Goal: Information Seeking & Learning: Learn about a topic

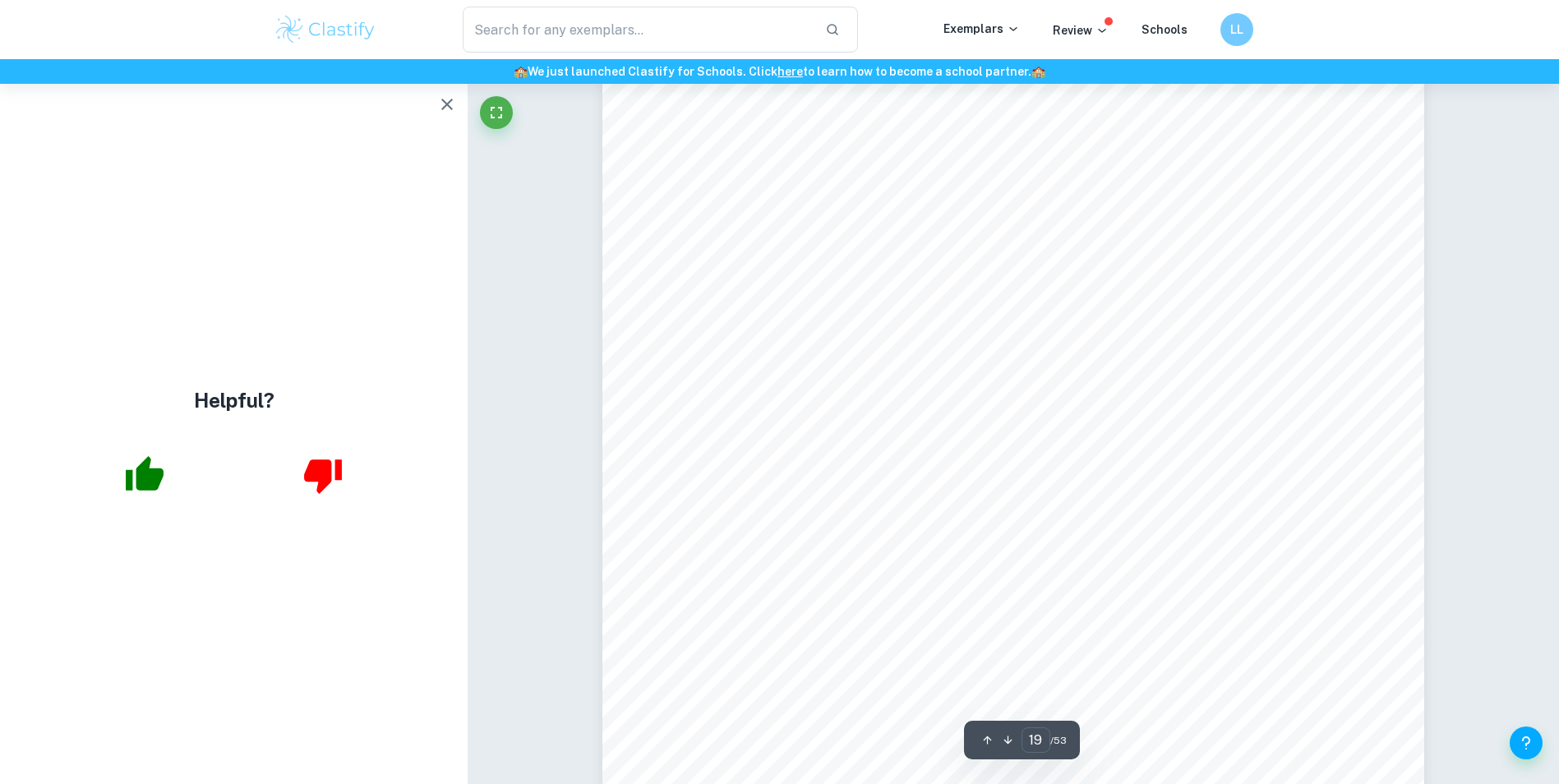
scroll to position [21475, 0]
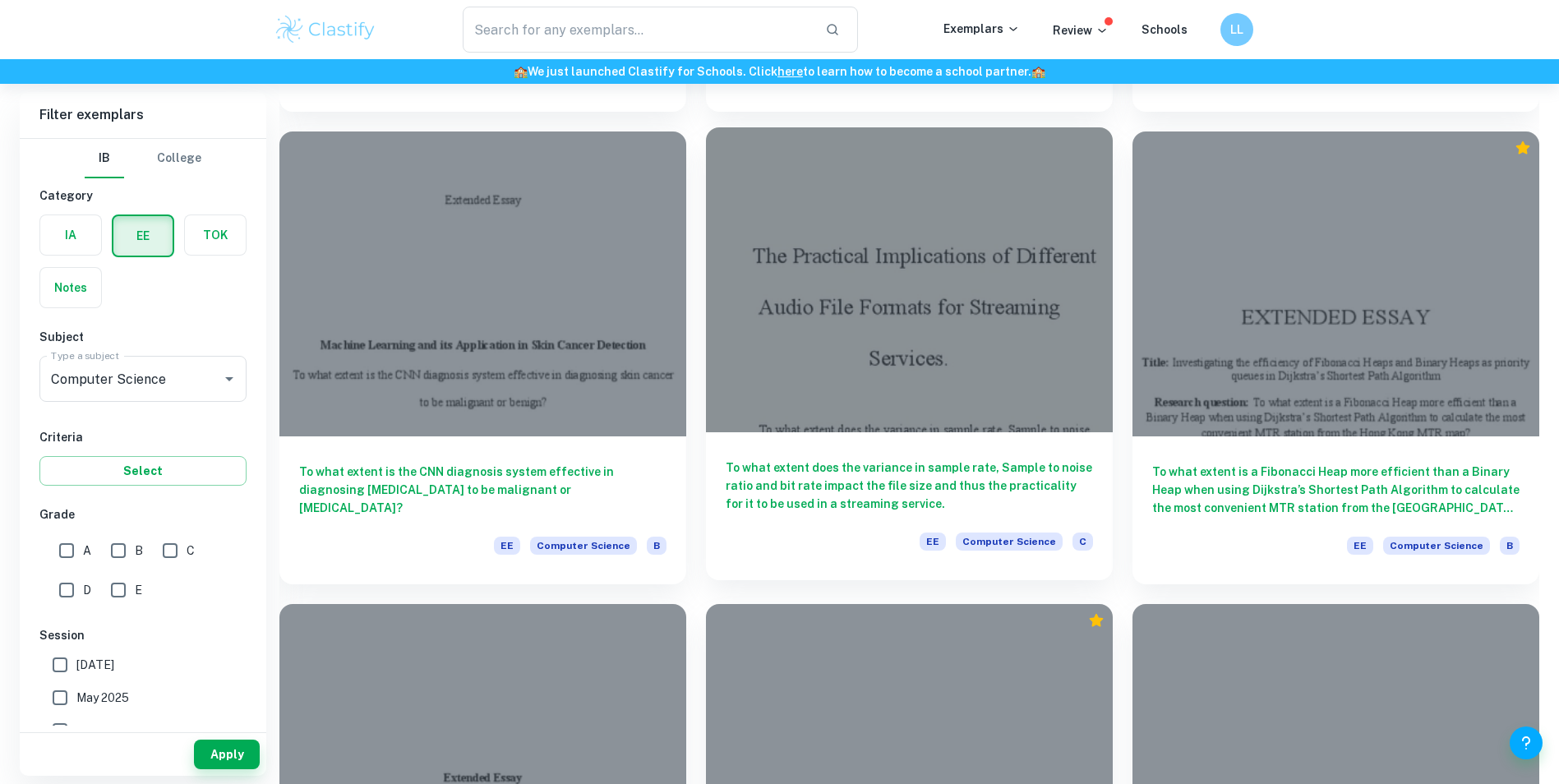
scroll to position [1479, 0]
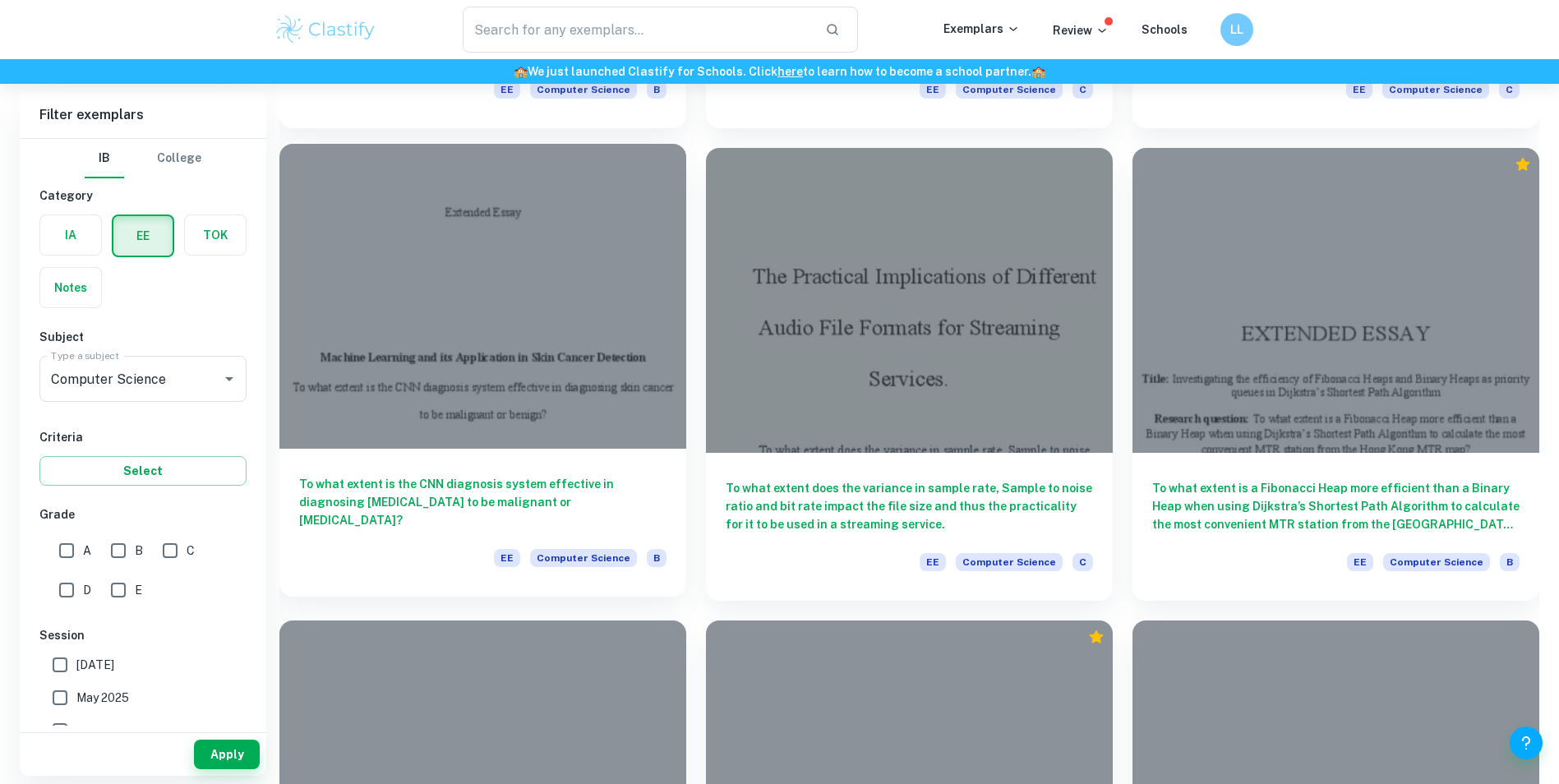
click at [576, 494] on h6 "To what extent is the CNN diagnosis system effective in diagnosing skin cancer …" at bounding box center [483, 502] width 368 height 54
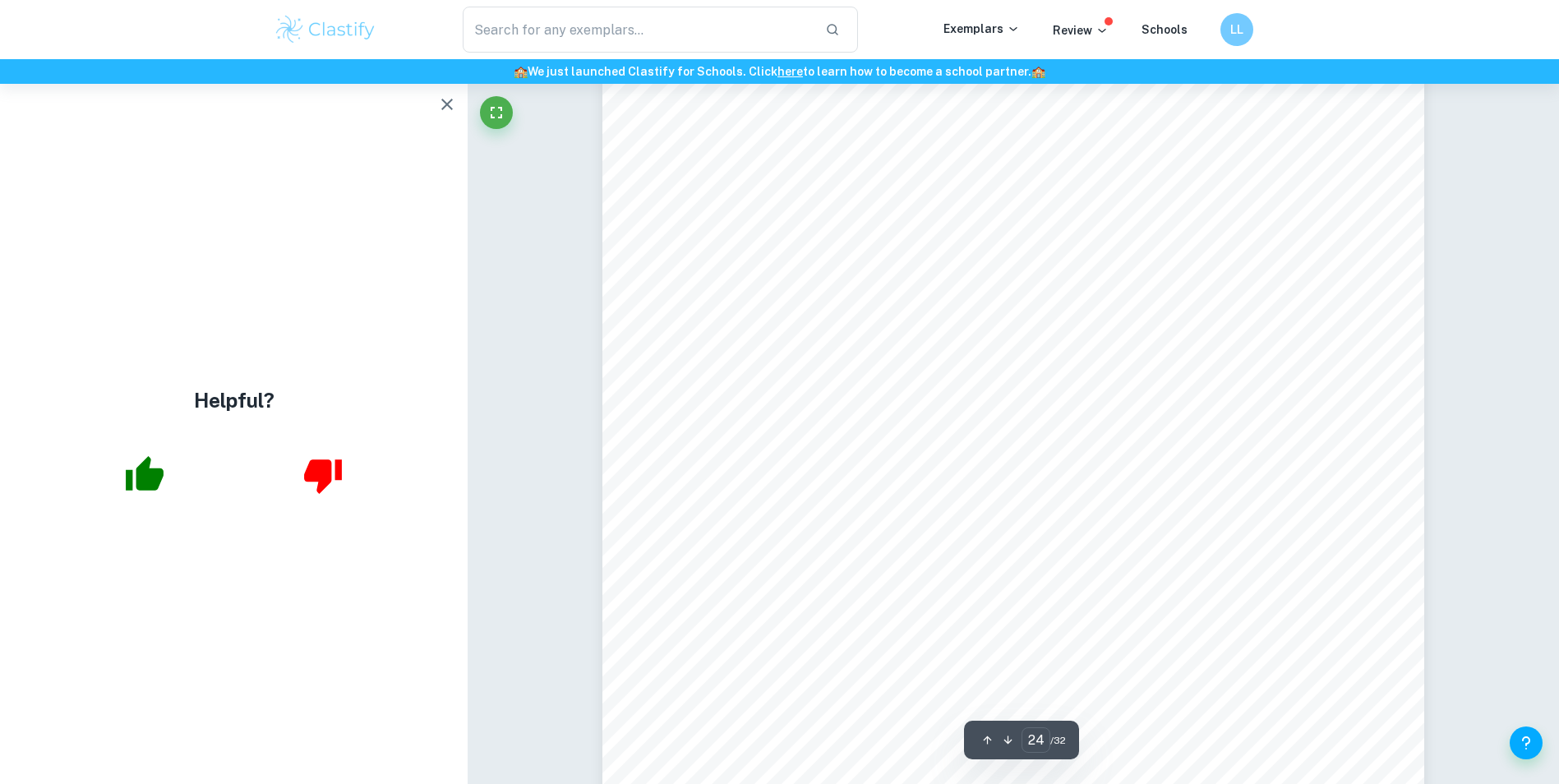
scroll to position [27020, 0]
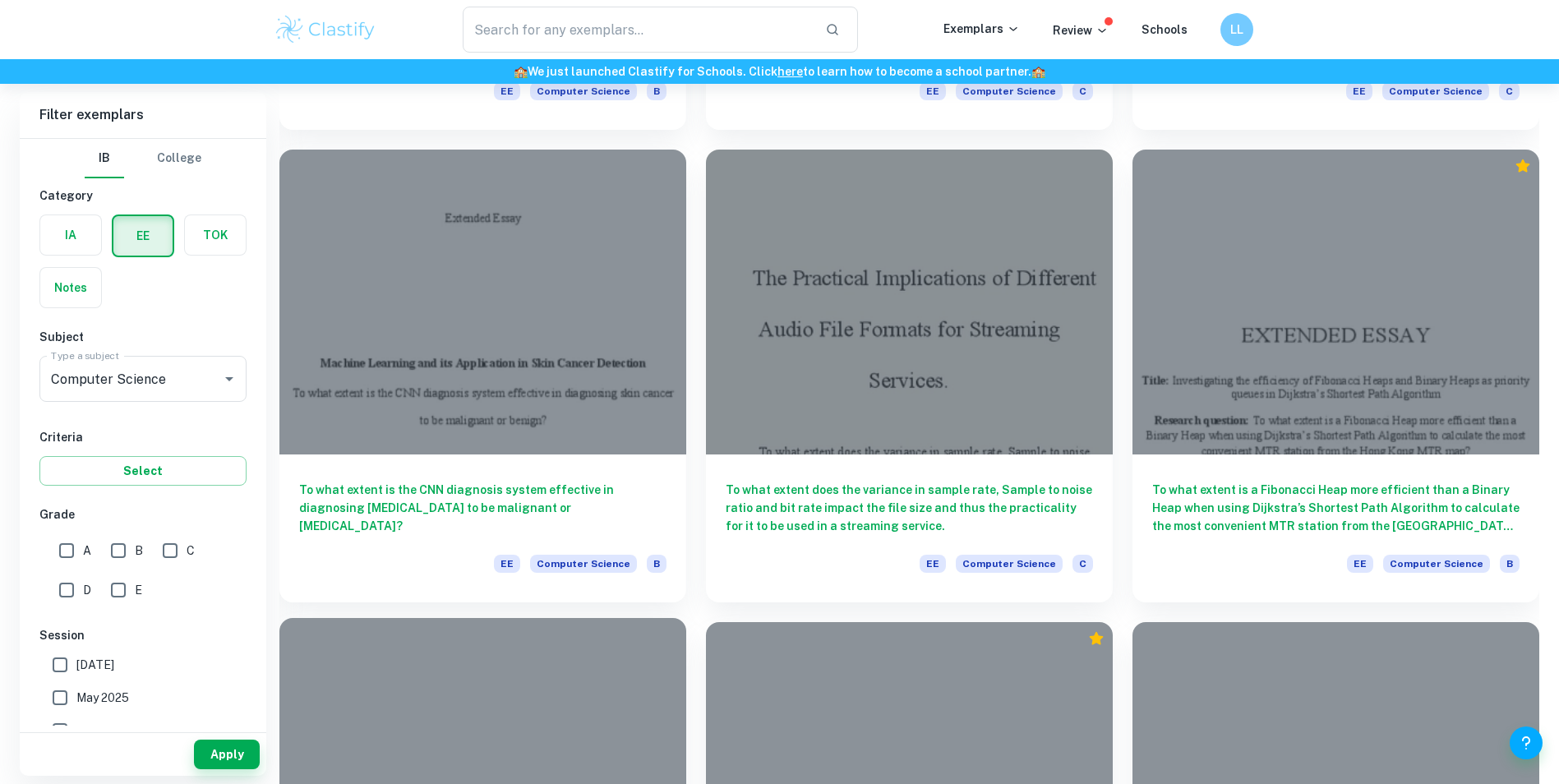
scroll to position [1561, 0]
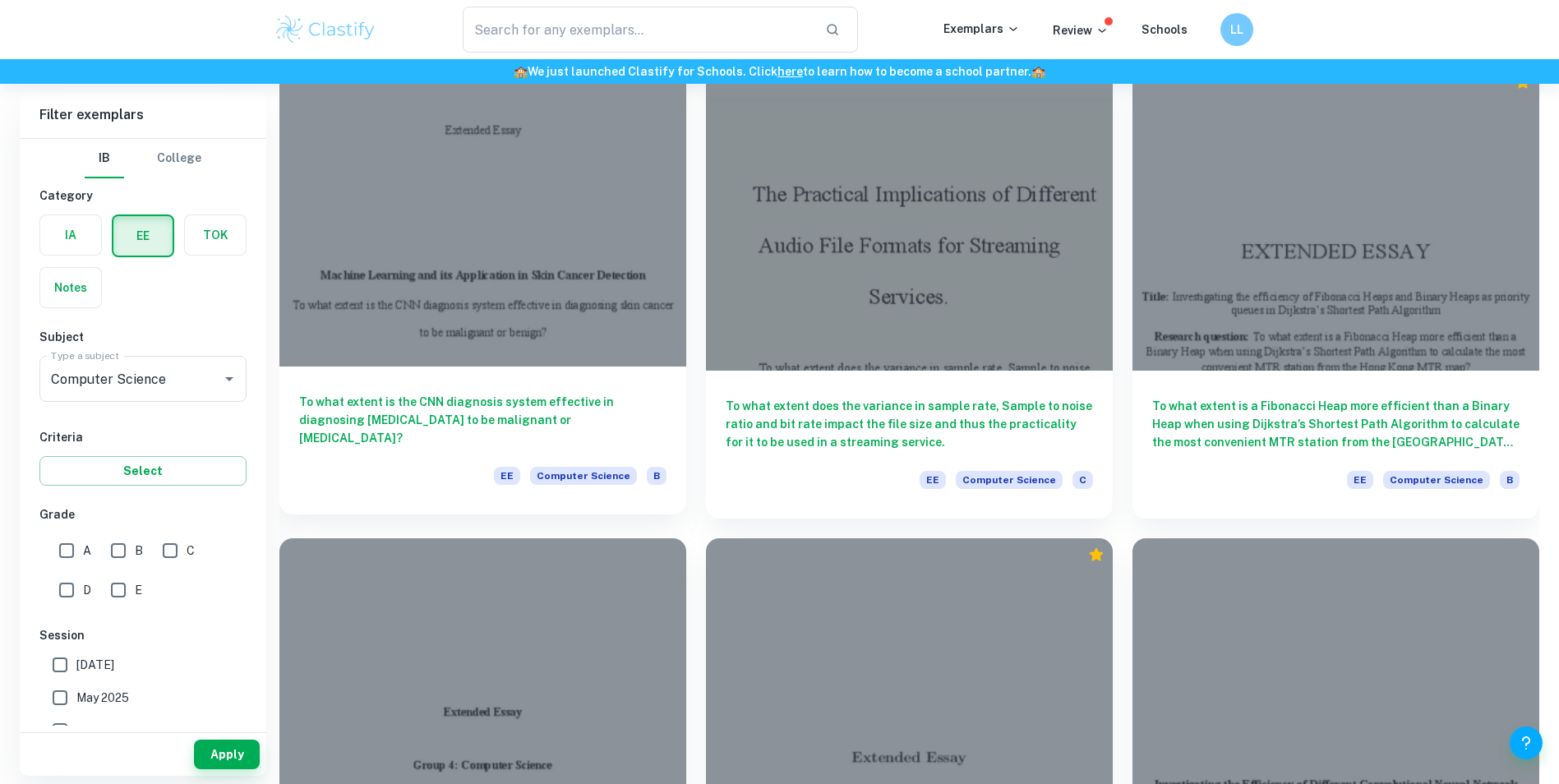
click at [458, 411] on h6 "To what extent is the CNN diagnosis system effective in diagnosing [MEDICAL_DAT…" at bounding box center [483, 419] width 368 height 54
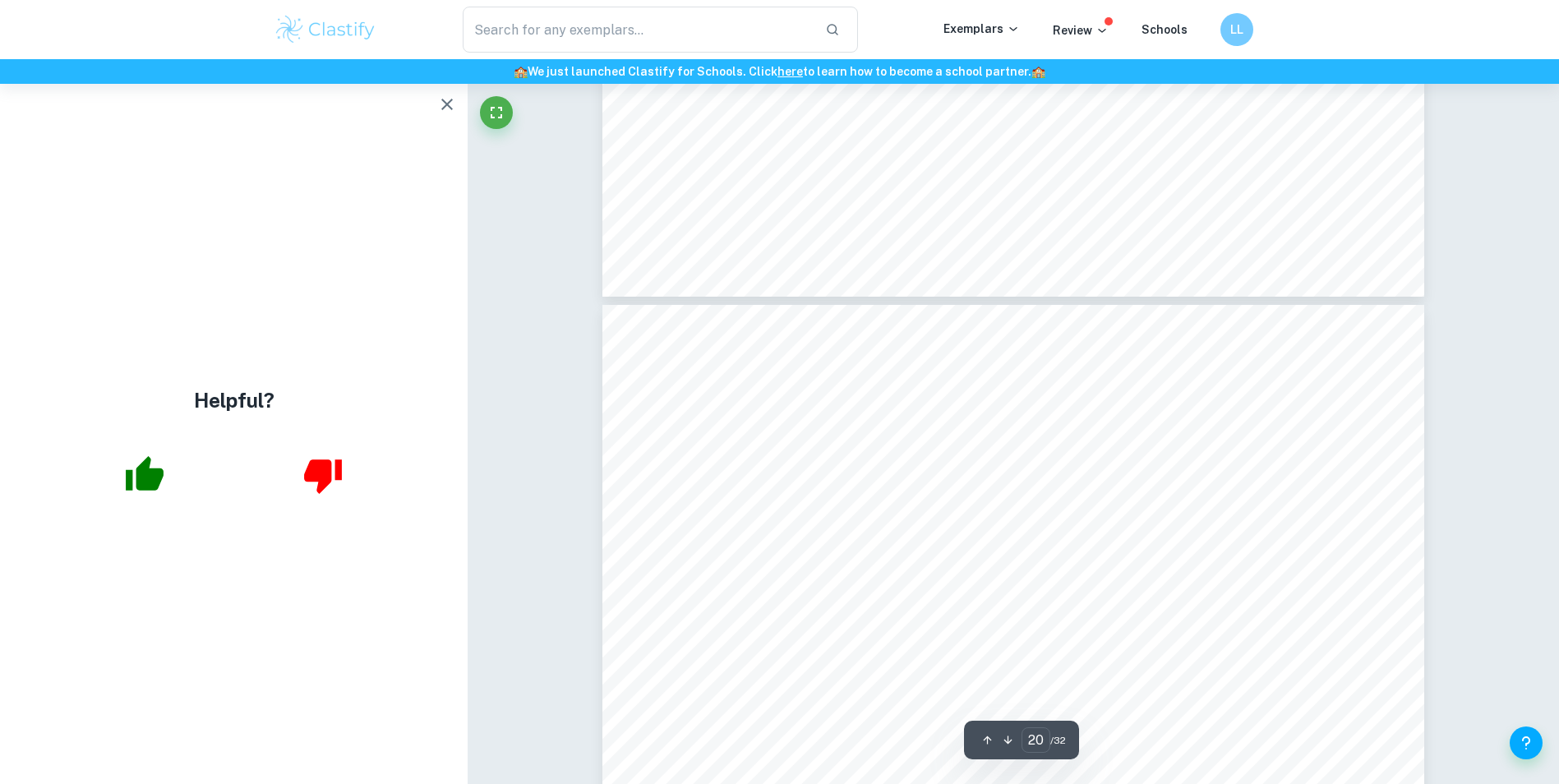
scroll to position [22089, 0]
